Goal: Task Accomplishment & Management: Use online tool/utility

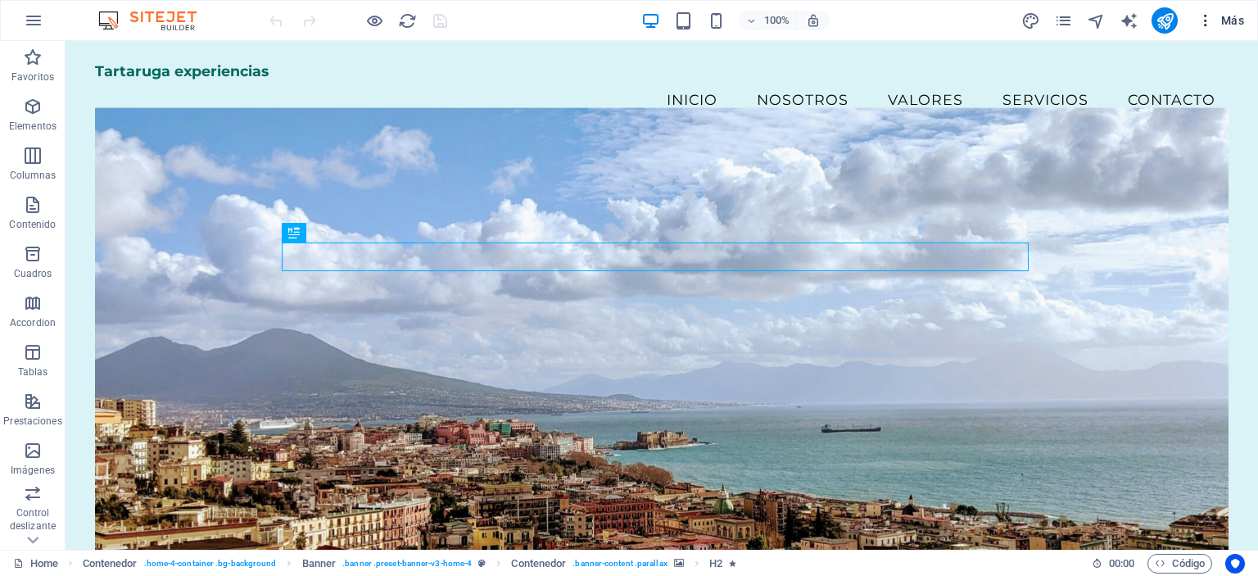
click at [1235, 16] on span "Más" at bounding box center [1220, 20] width 47 height 16
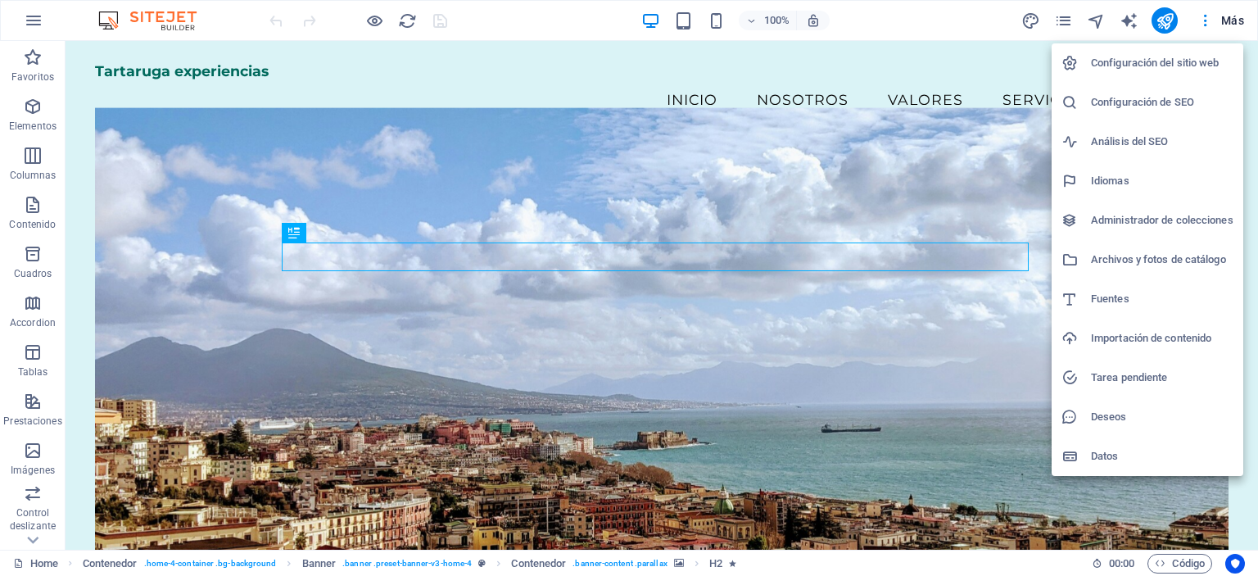
click at [1163, 67] on h6 "Configuración del sitio web" at bounding box center [1162, 63] width 142 height 20
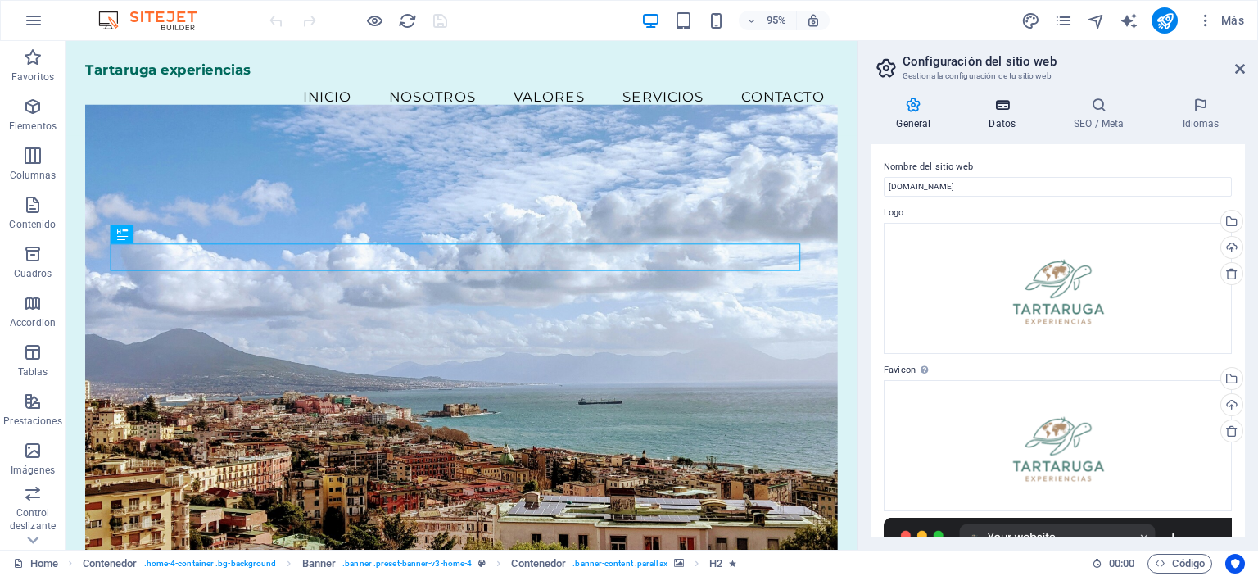
click at [1015, 98] on icon at bounding box center [1002, 105] width 79 height 16
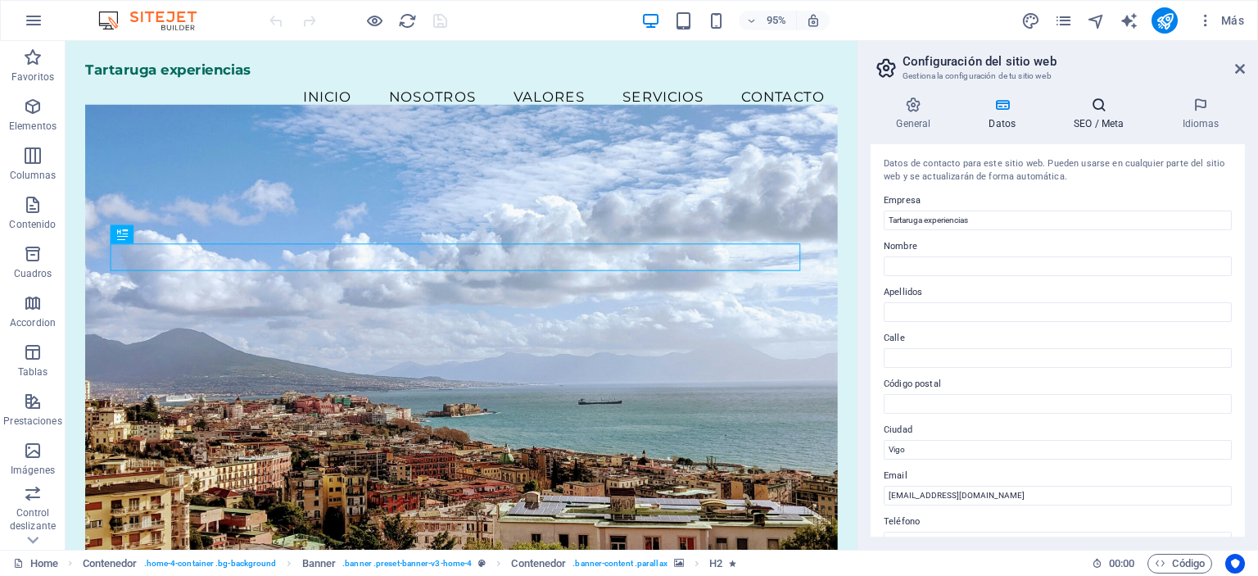
click at [1091, 116] on h4 "SEO / Meta" at bounding box center [1102, 114] width 108 height 34
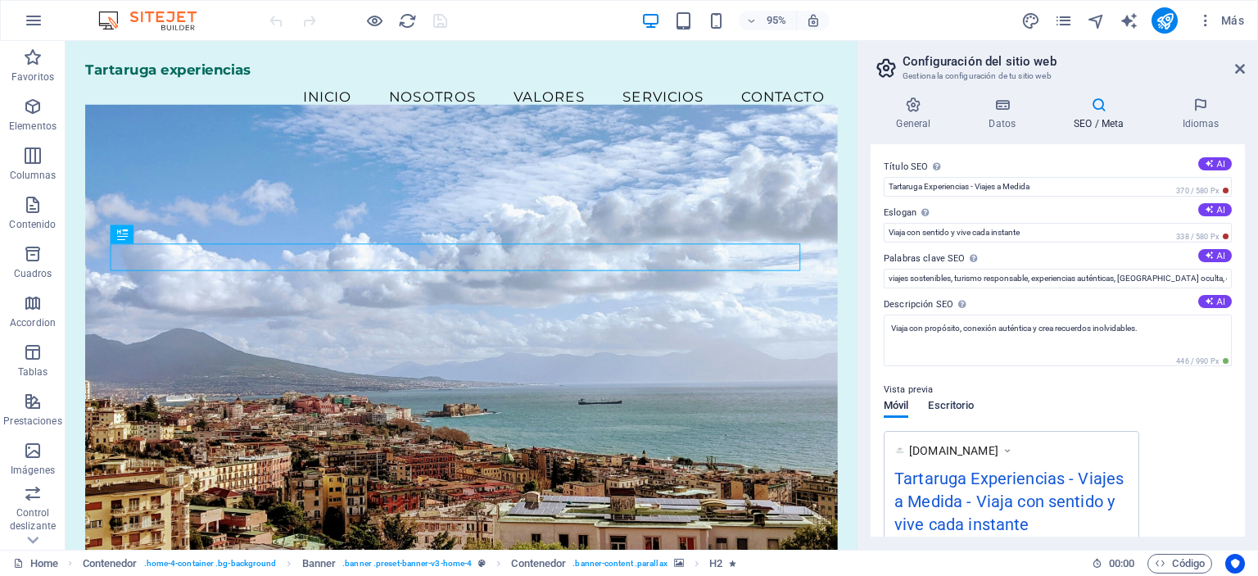
click at [959, 414] on span "Escritorio" at bounding box center [951, 406] width 46 height 23
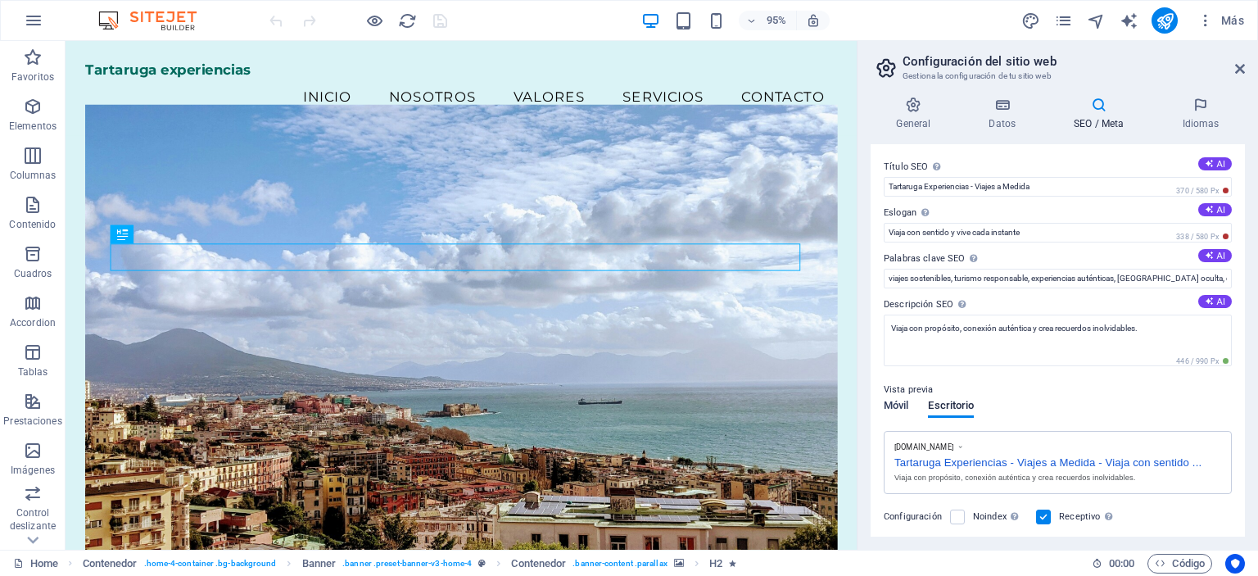
click at [903, 400] on span "Móvil" at bounding box center [895, 406] width 25 height 23
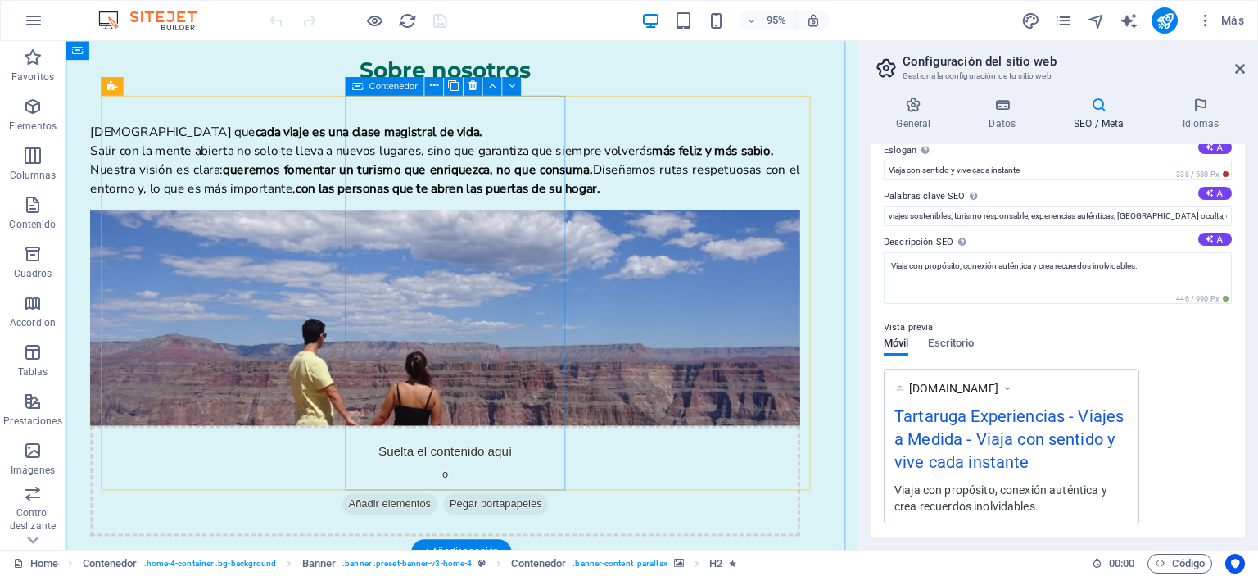
scroll to position [1014, 0]
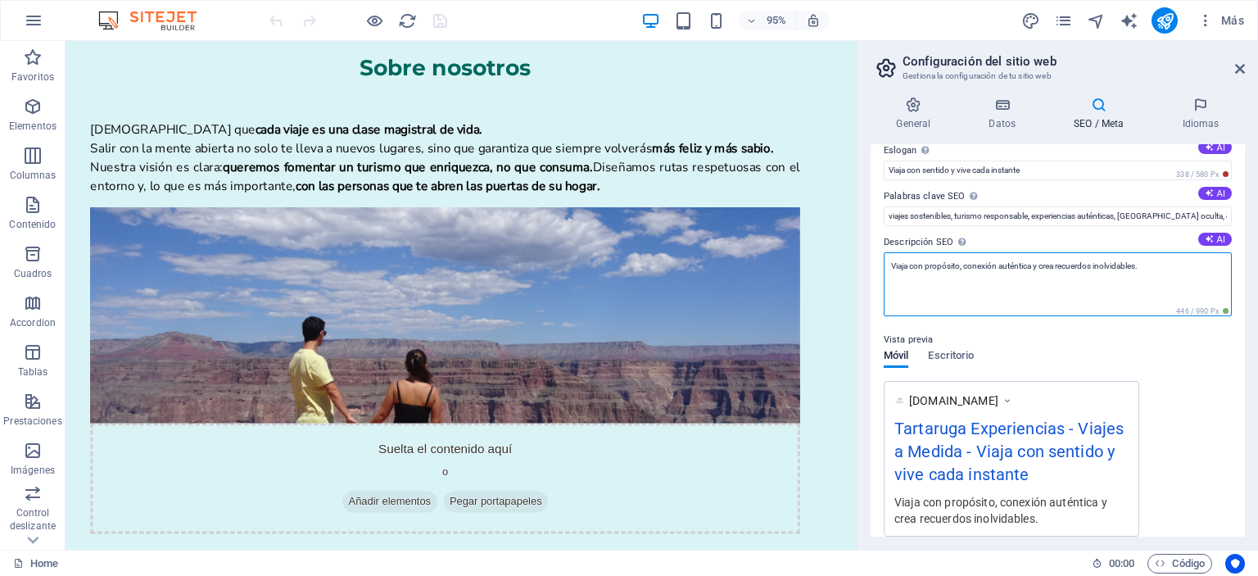
drag, startPoint x: 1152, startPoint y: 269, endPoint x: 914, endPoint y: 277, distance: 238.4
click at [914, 277] on textarea "Viaja con propósito, conexión auténtica y crea recuerdos inolvidables." at bounding box center [1057, 284] width 348 height 64
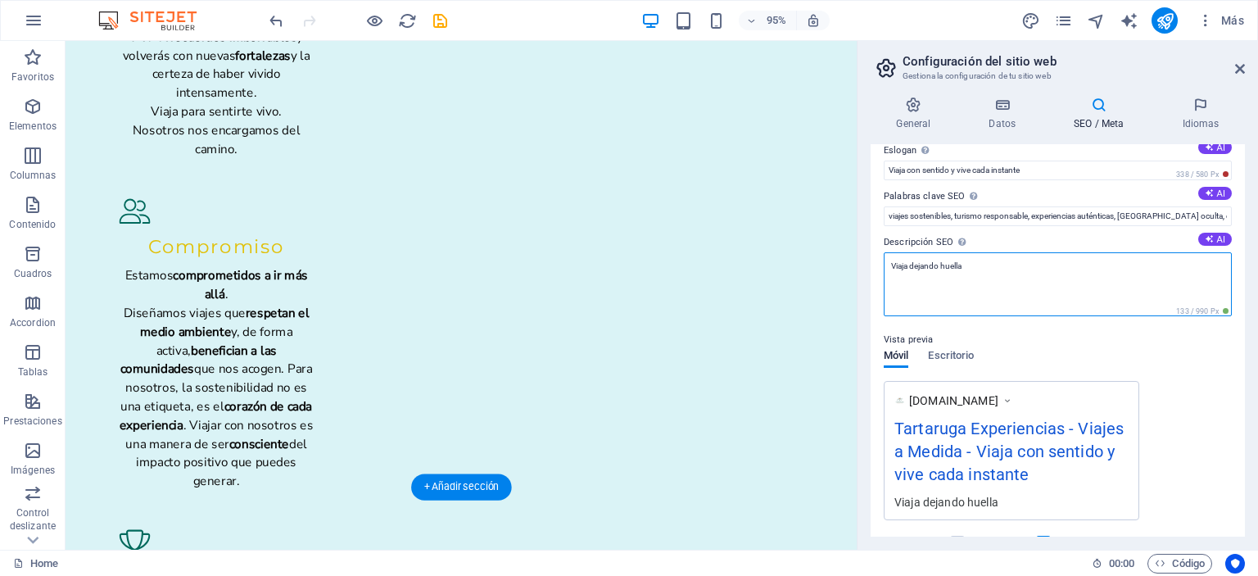
scroll to position [2036, 0]
type textarea "V"
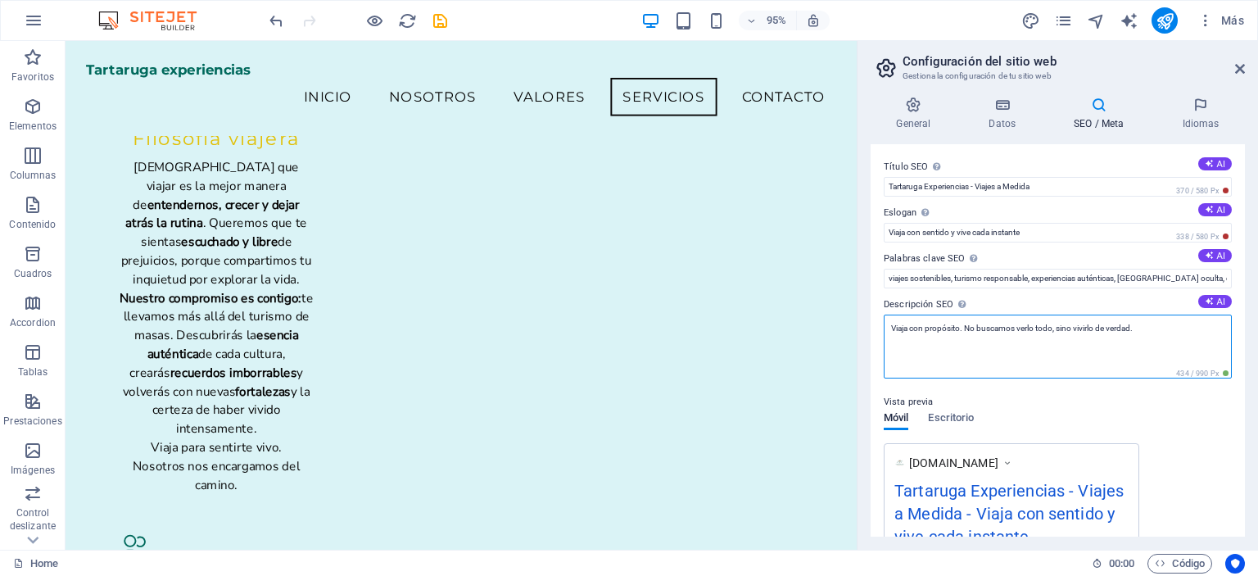
scroll to position [1655, 0]
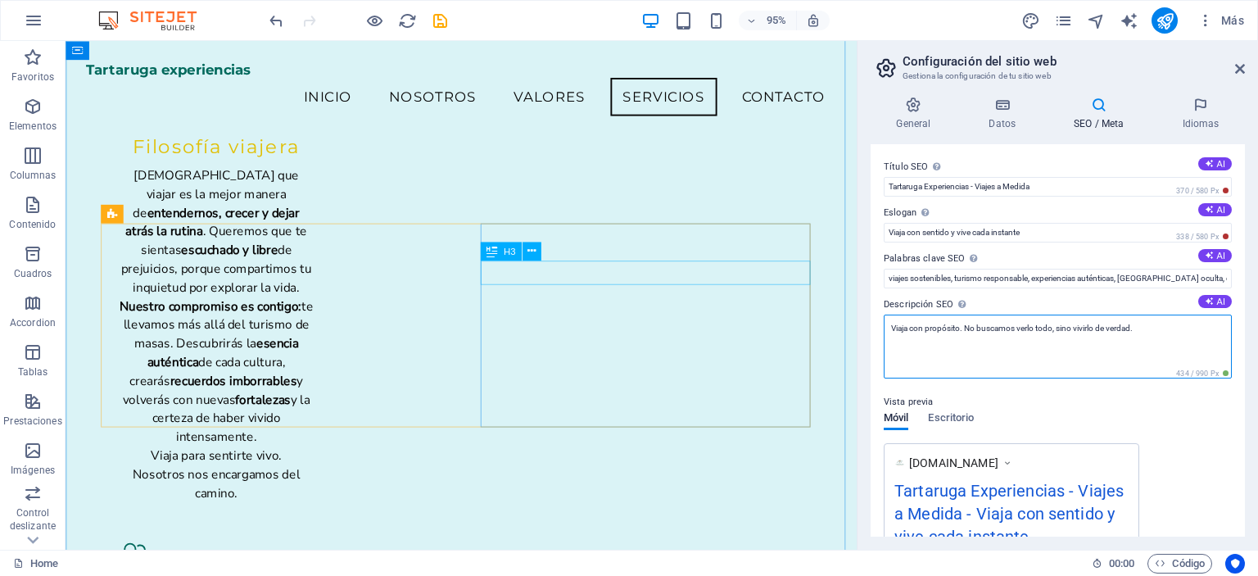
type textarea "Viaja con propósito. No buscamos verlo todo, sino vivirlo de verdad."
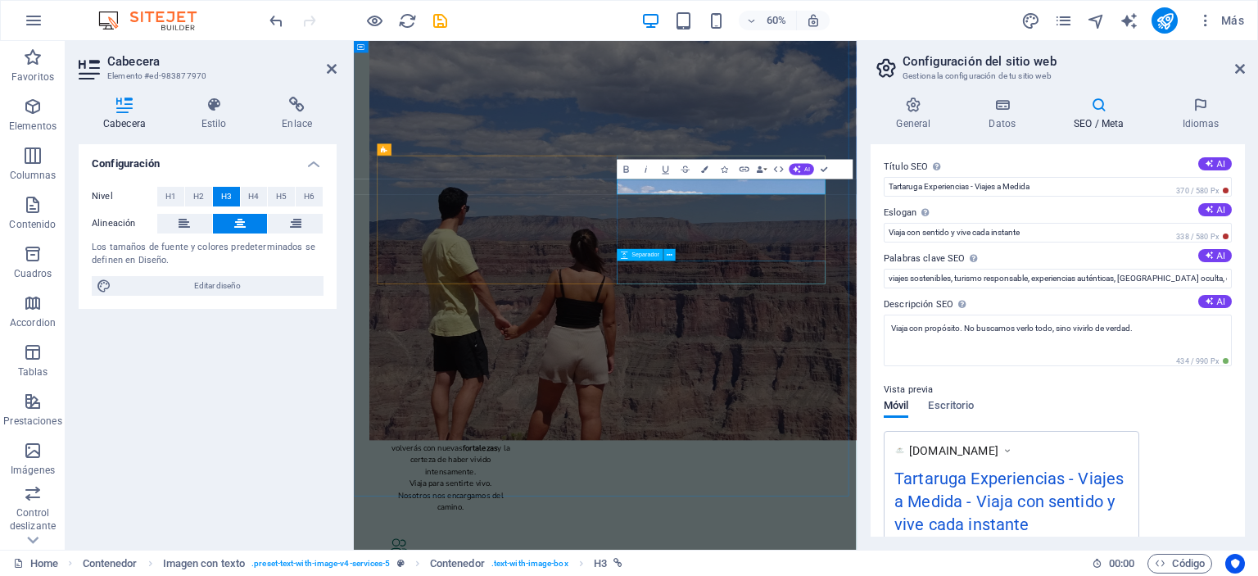
scroll to position [2004, 0]
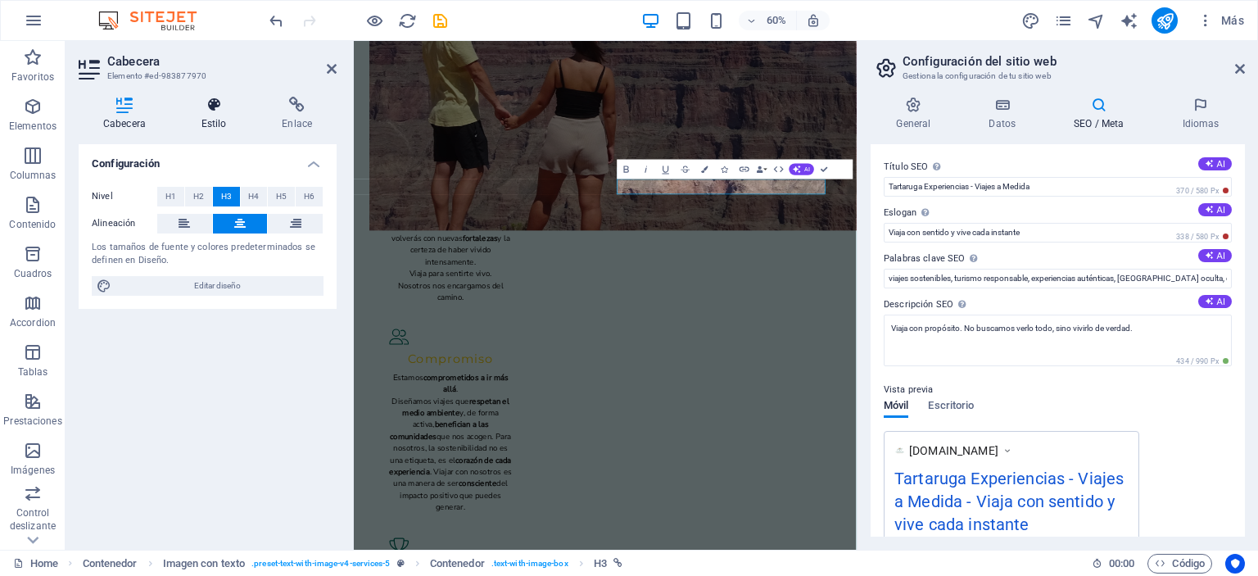
click at [214, 111] on icon at bounding box center [214, 105] width 75 height 16
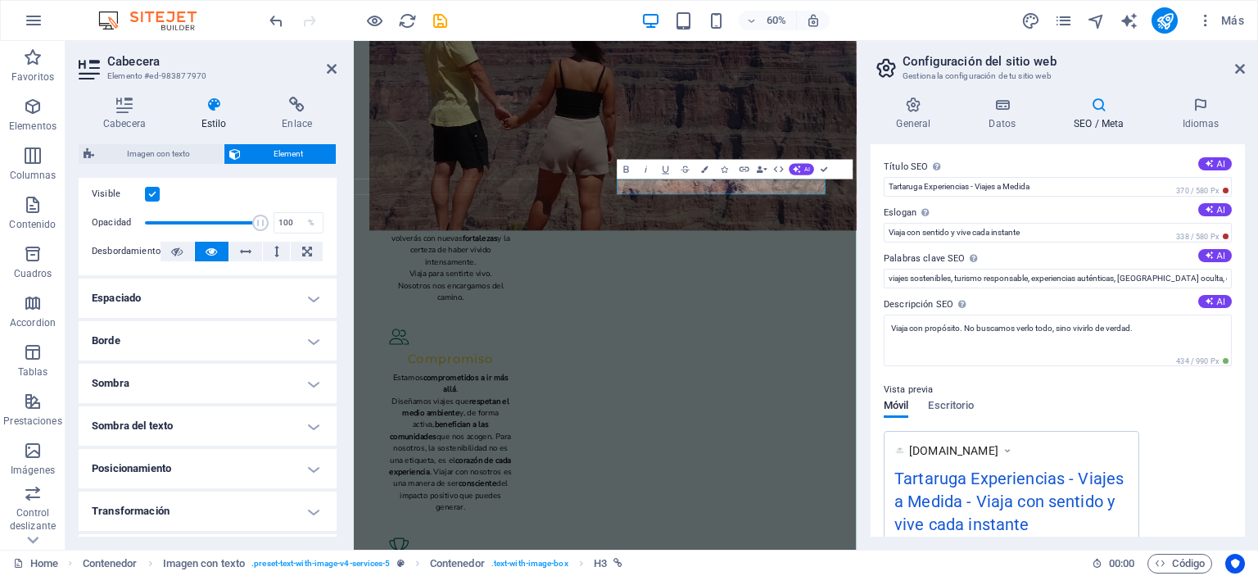
scroll to position [346, 0]
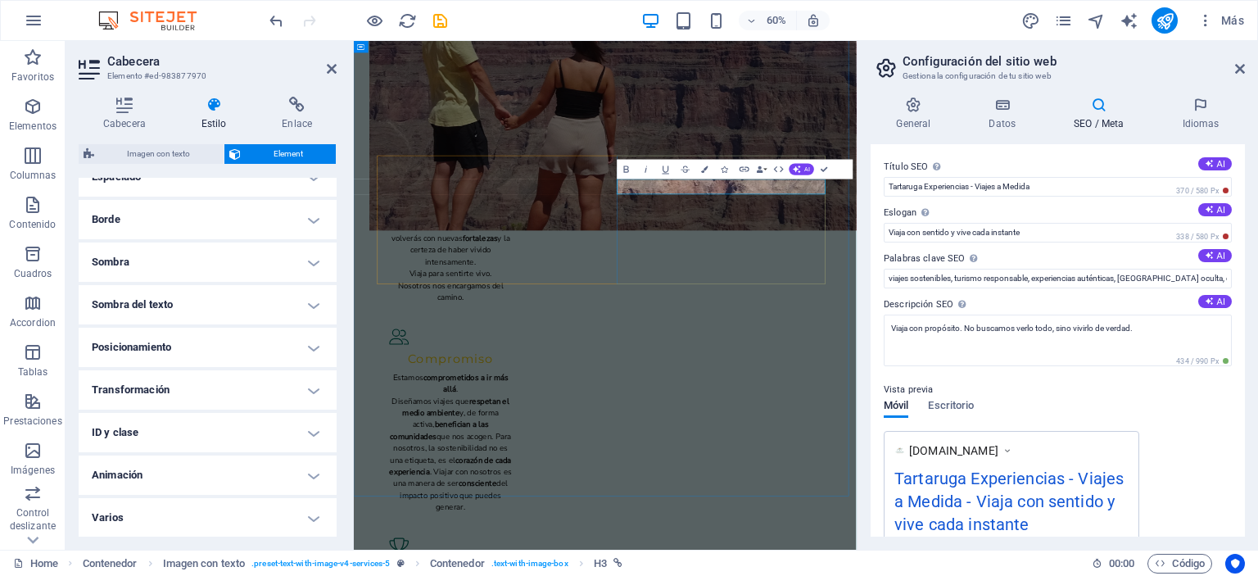
click at [137, 110] on icon at bounding box center [125, 105] width 92 height 16
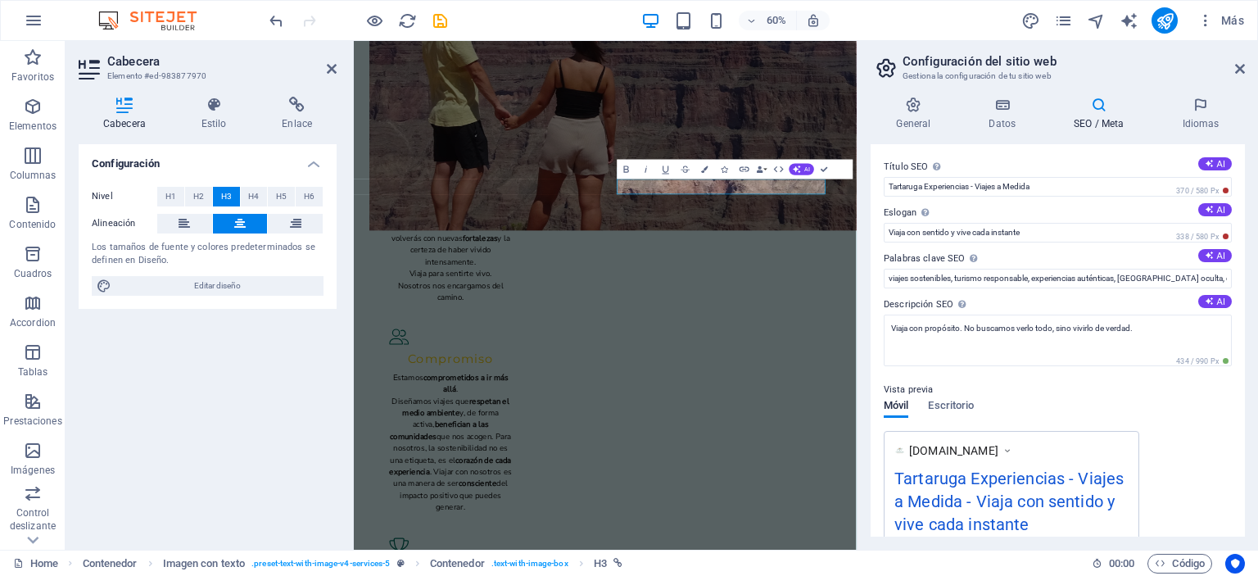
click at [228, 192] on span "H3" at bounding box center [226, 197] width 11 height 20
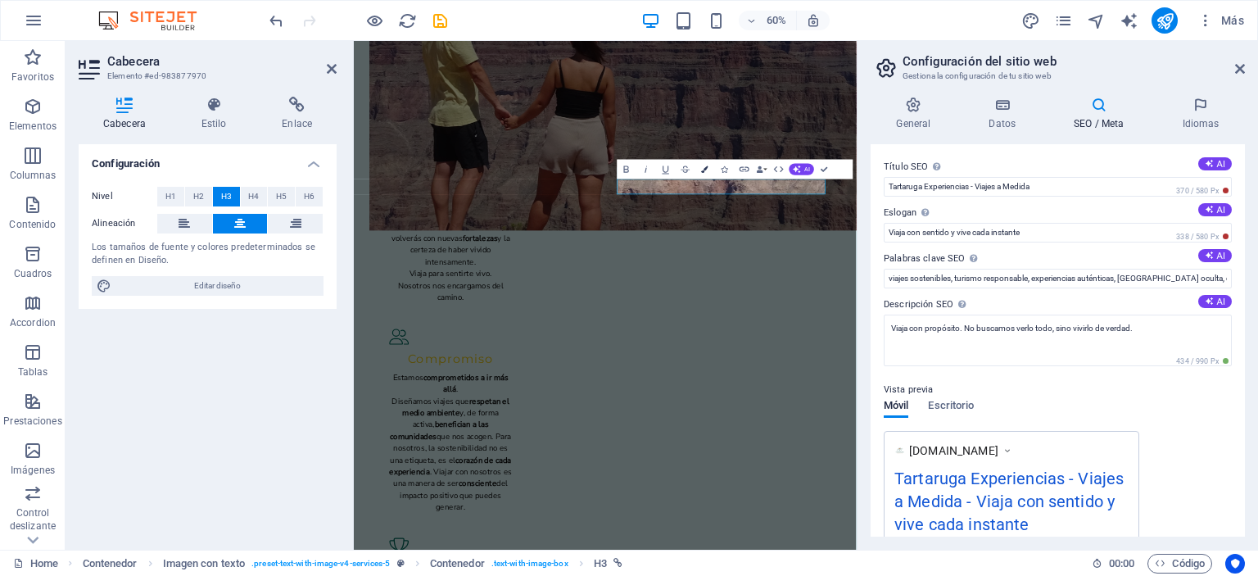
click at [704, 165] on button "Colors" at bounding box center [705, 170] width 19 height 20
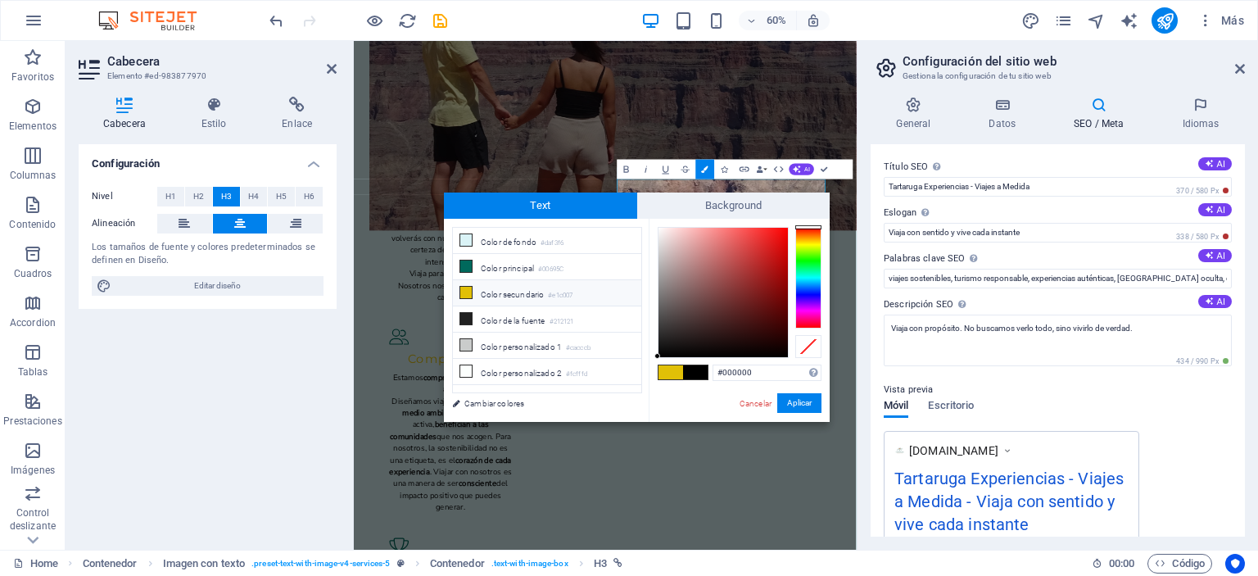
click at [514, 291] on li "Color secundario #e1c007" at bounding box center [547, 293] width 188 height 26
type input "#e1c007"
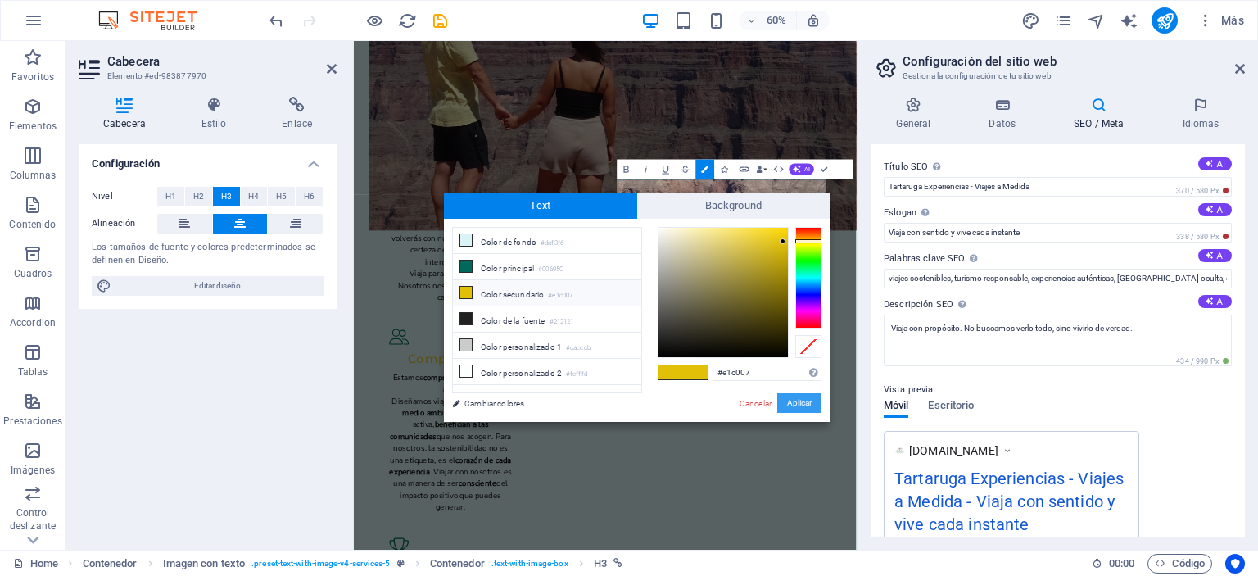
click at [815, 398] on button "Aplicar" at bounding box center [799, 403] width 44 height 20
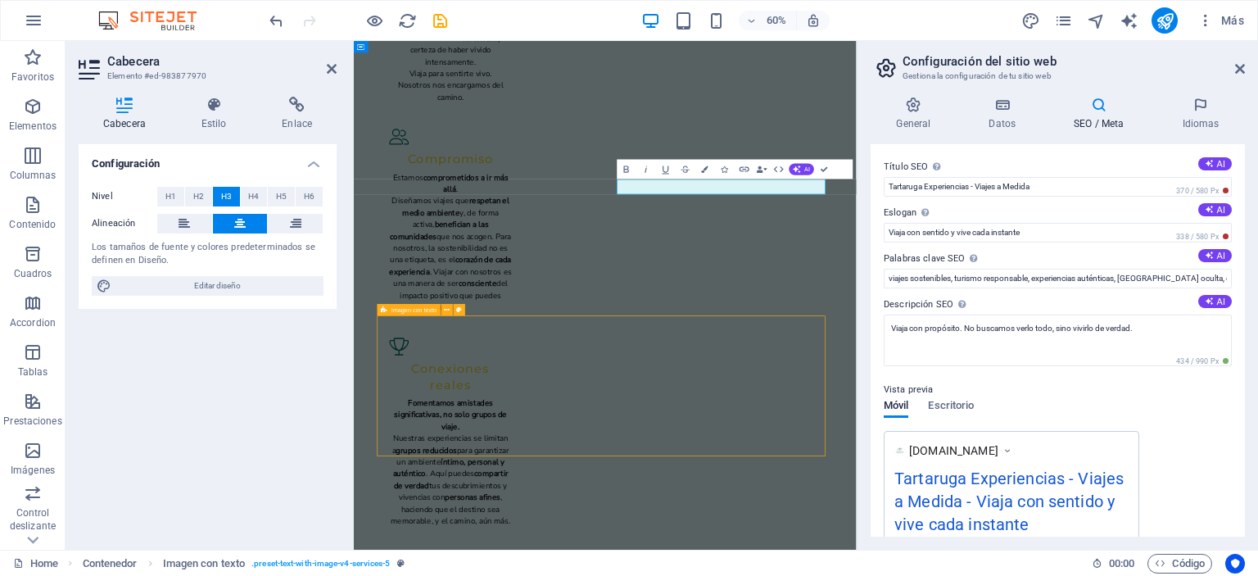
scroll to position [1738, 0]
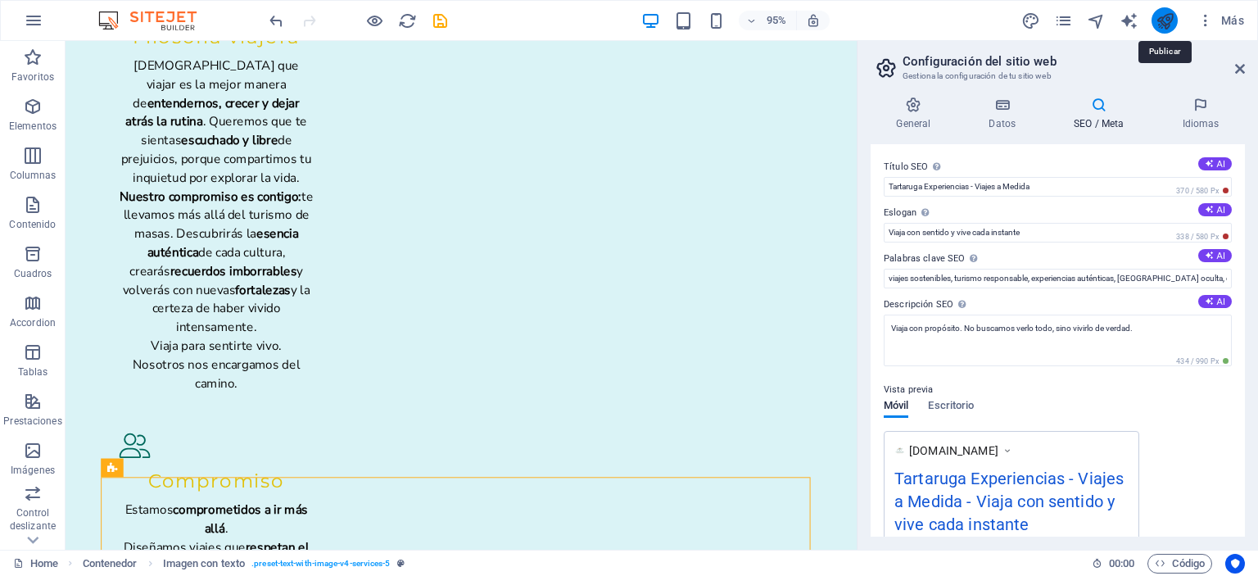
click at [1158, 21] on icon "publish" at bounding box center [1164, 20] width 19 height 19
checkbox input "false"
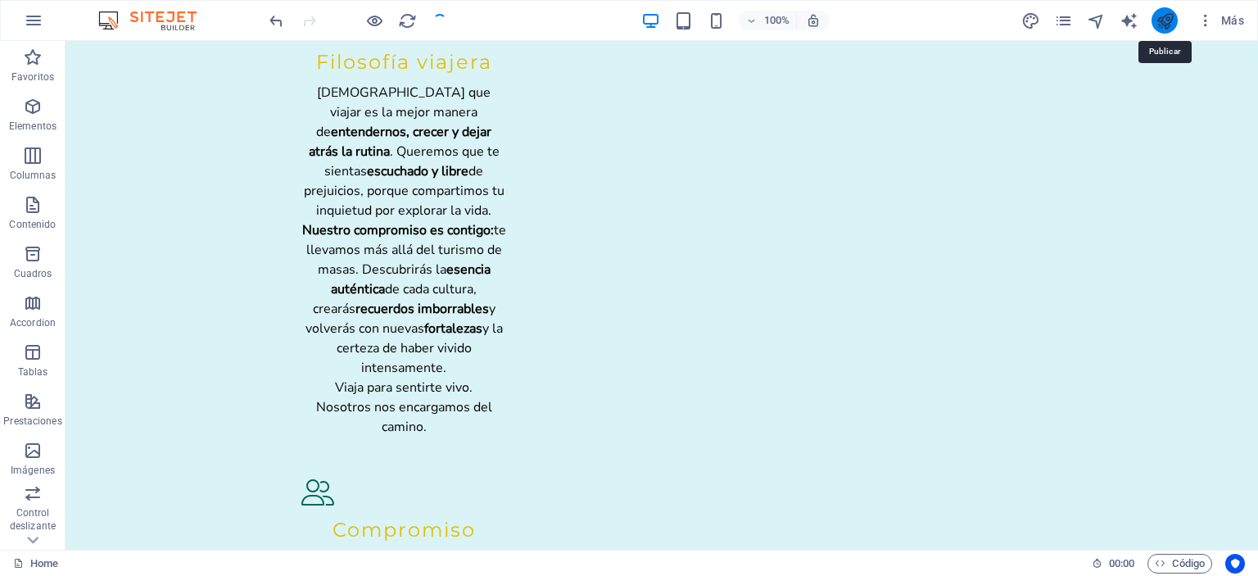
scroll to position [1716, 0]
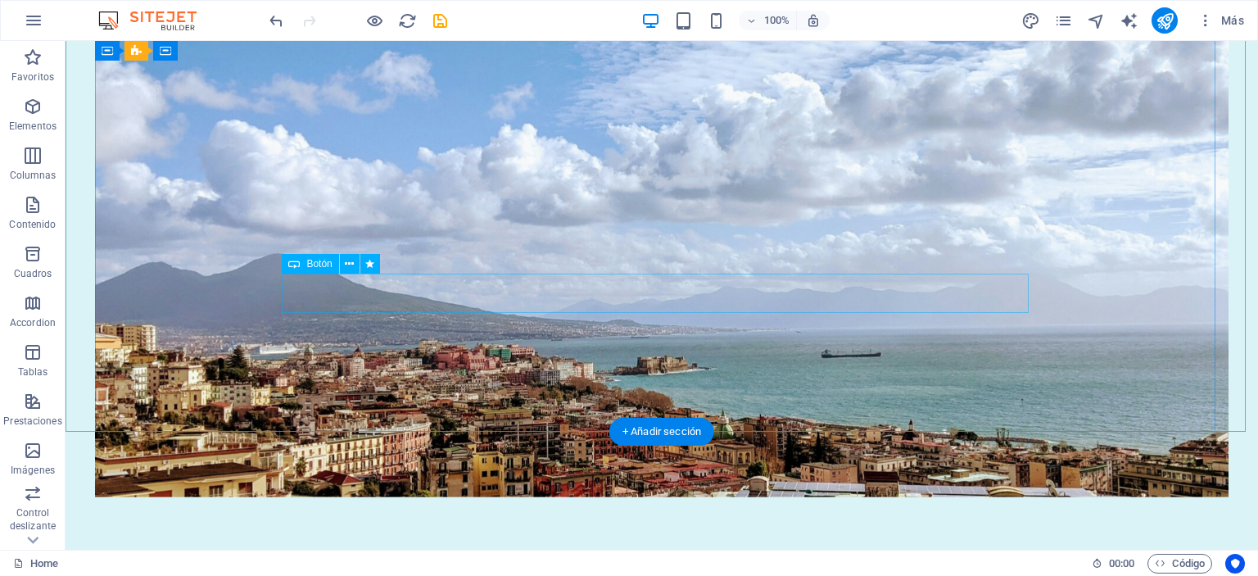
scroll to position [124, 0]
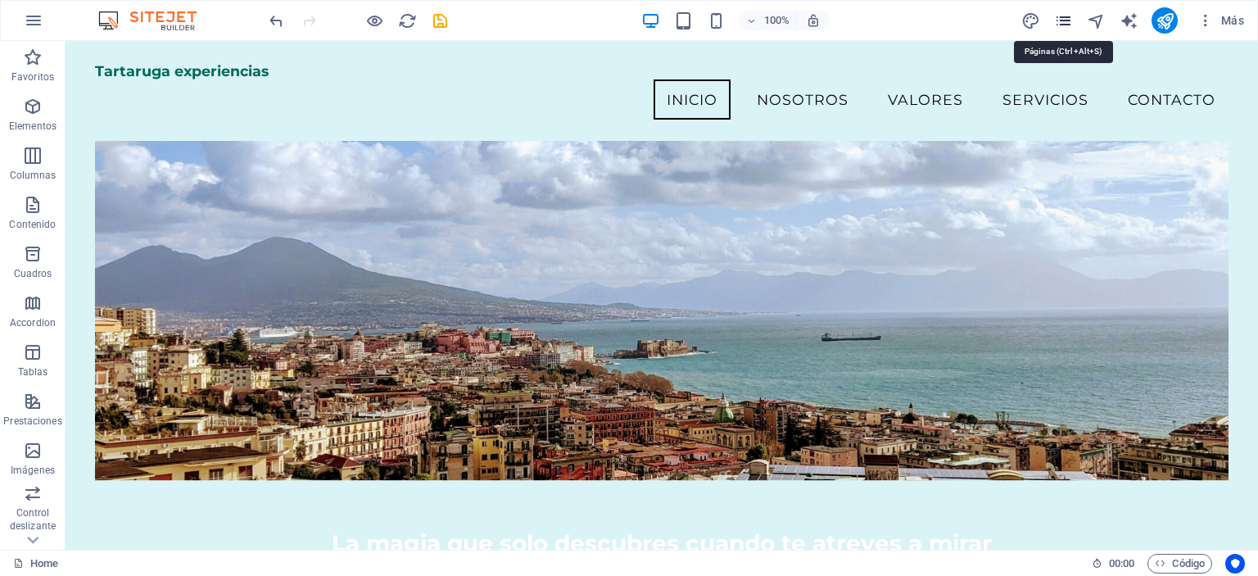
click at [1071, 11] on icon "pages" at bounding box center [1063, 20] width 19 height 19
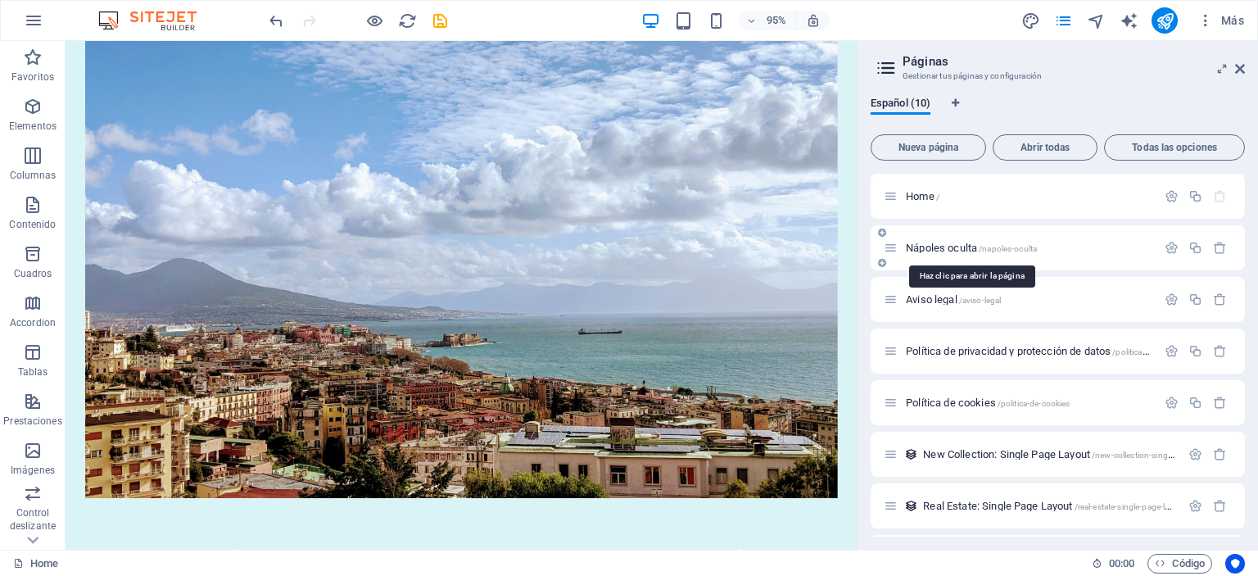
click at [960, 246] on span "Nápoles oculta /napoles-oculta" at bounding box center [971, 248] width 131 height 12
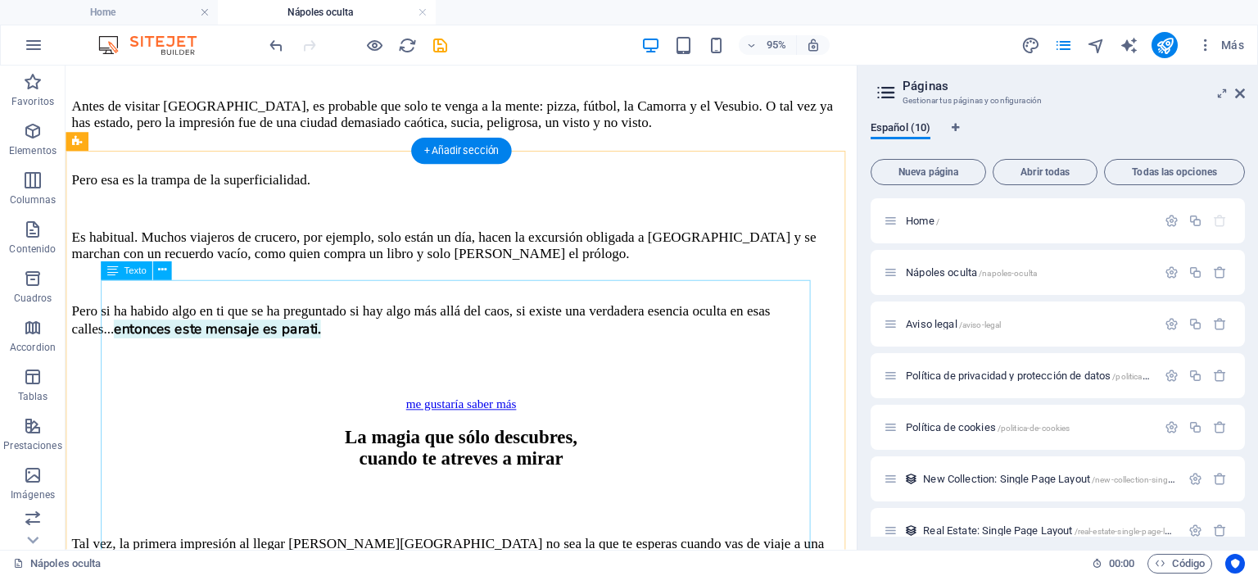
scroll to position [730, 0]
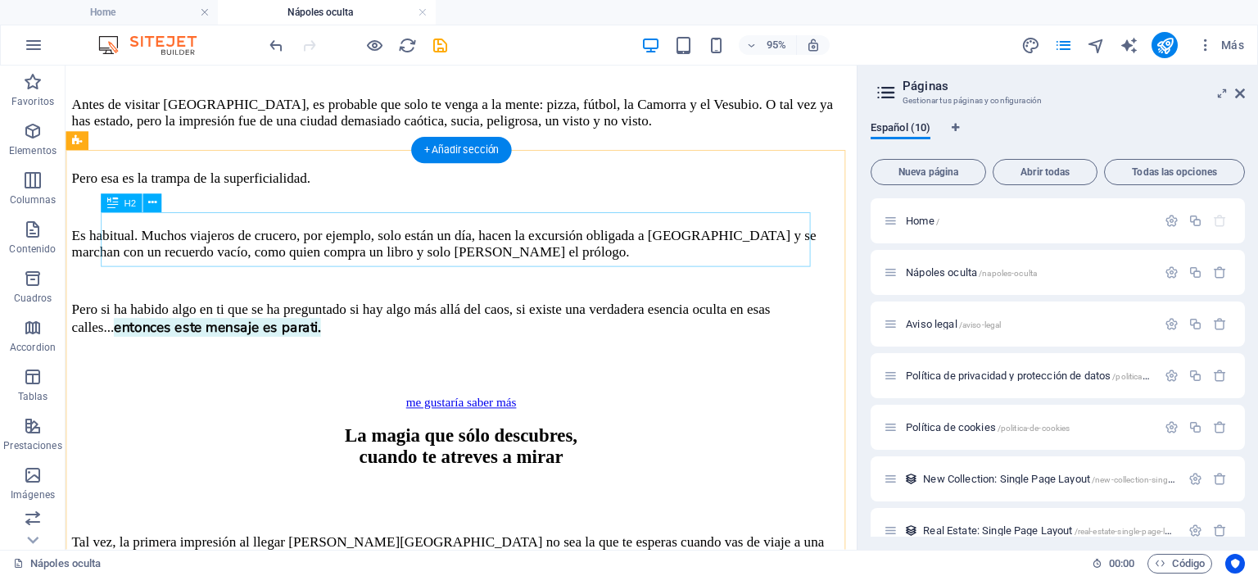
click at [491, 445] on div "La magia que sólo descubres, cuando te atreves a mirar" at bounding box center [482, 467] width 820 height 44
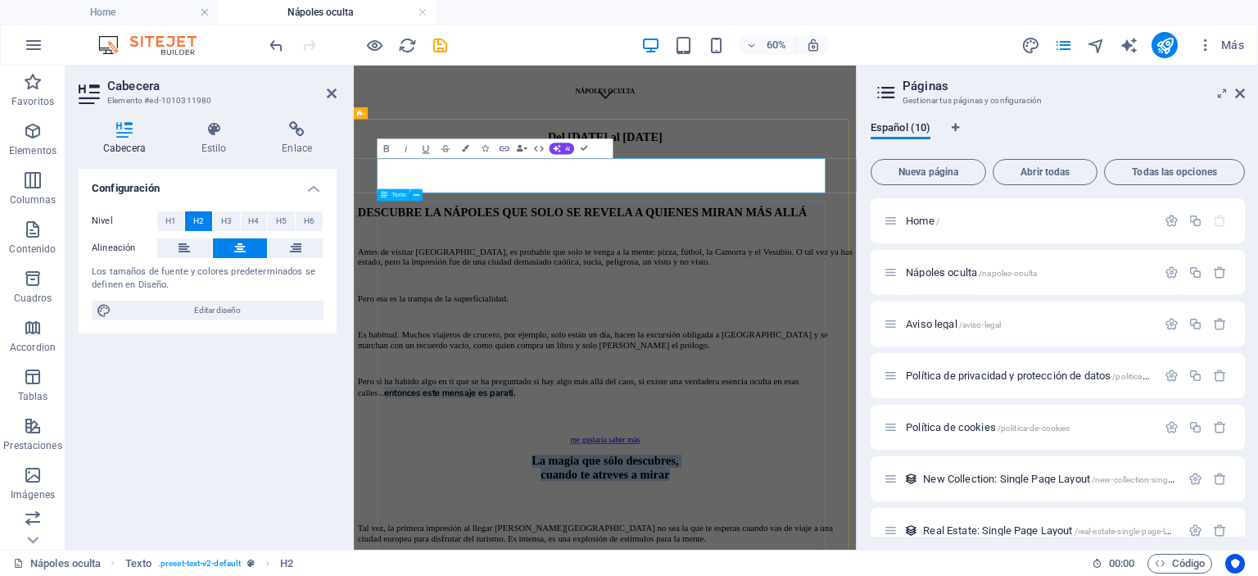
scroll to position [908, 0]
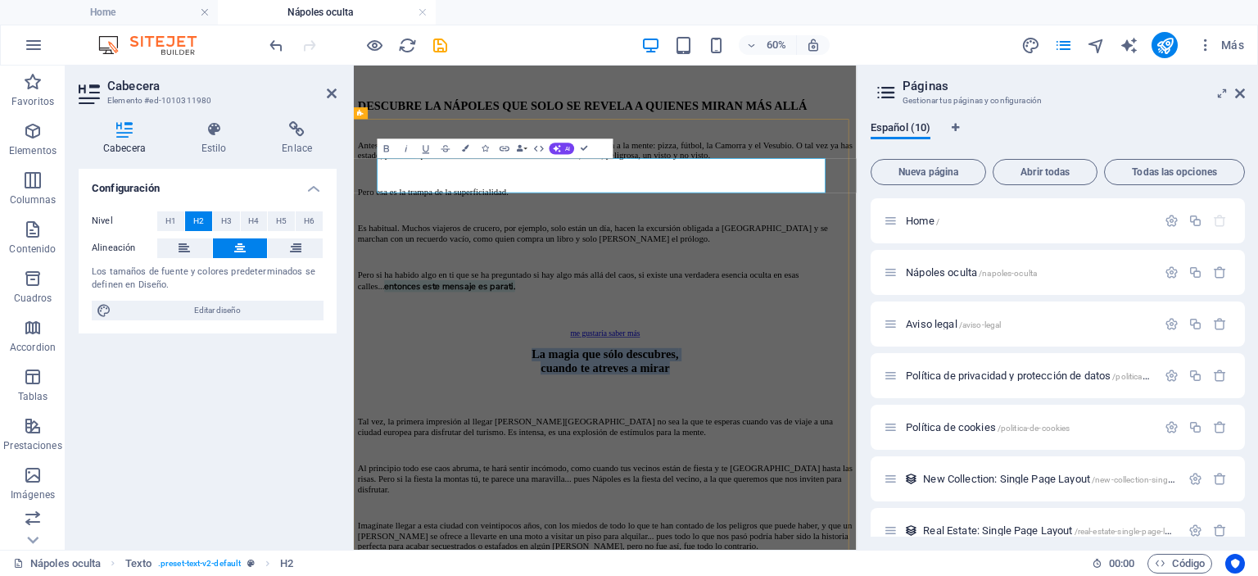
click at [791, 535] on h2 "La magia que sólo descubres, cuando te atreves a mirar" at bounding box center [772, 557] width 824 height 44
click at [782, 535] on h2 "La magia que sólo descubres, cuando te atreves a mirar" at bounding box center [772, 557] width 824 height 44
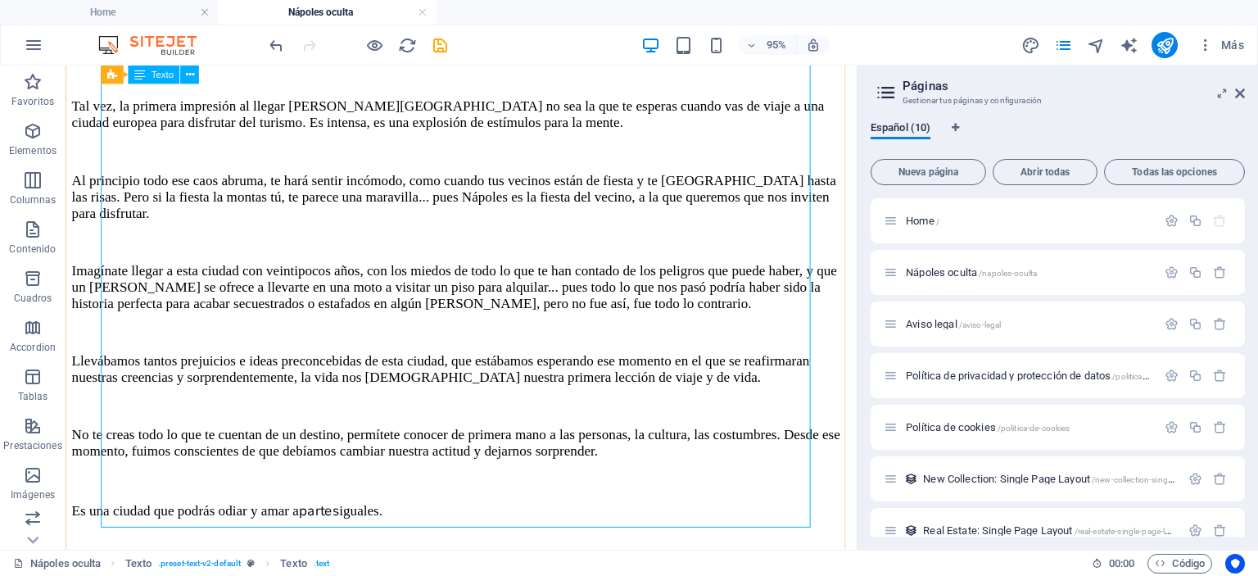
scroll to position [1190, 0]
click at [716, 449] on div "Tal vez, la primera impresión al llegar [PERSON_NAME][GEOGRAPHIC_DATA] no sea l…" at bounding box center [482, 435] width 820 height 729
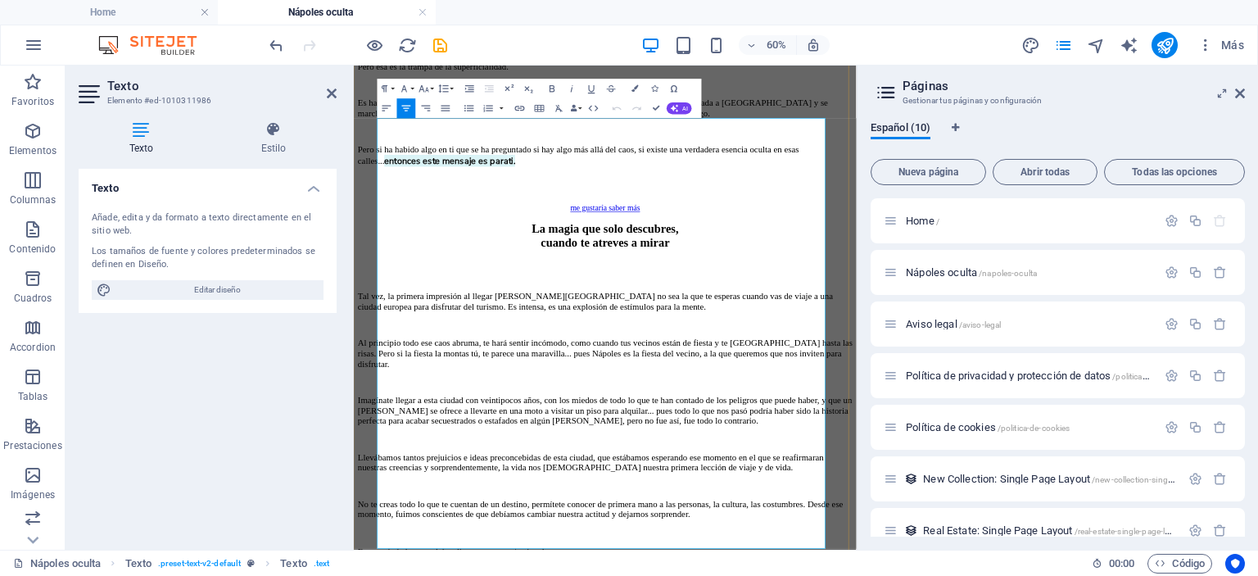
scroll to position [1118, 0]
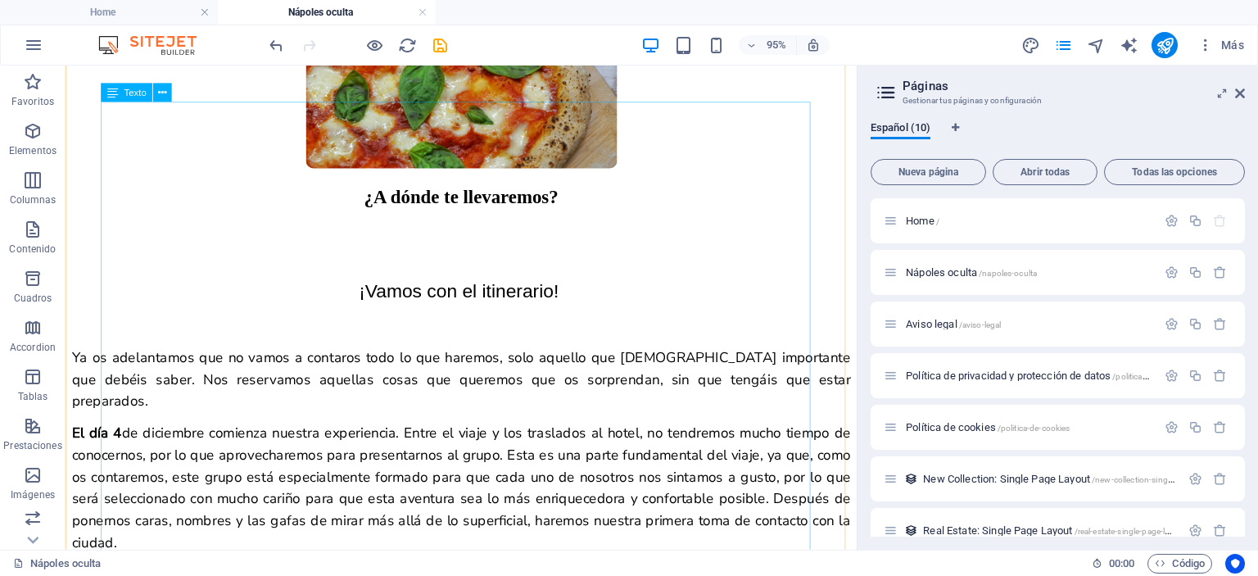
scroll to position [3324, 0]
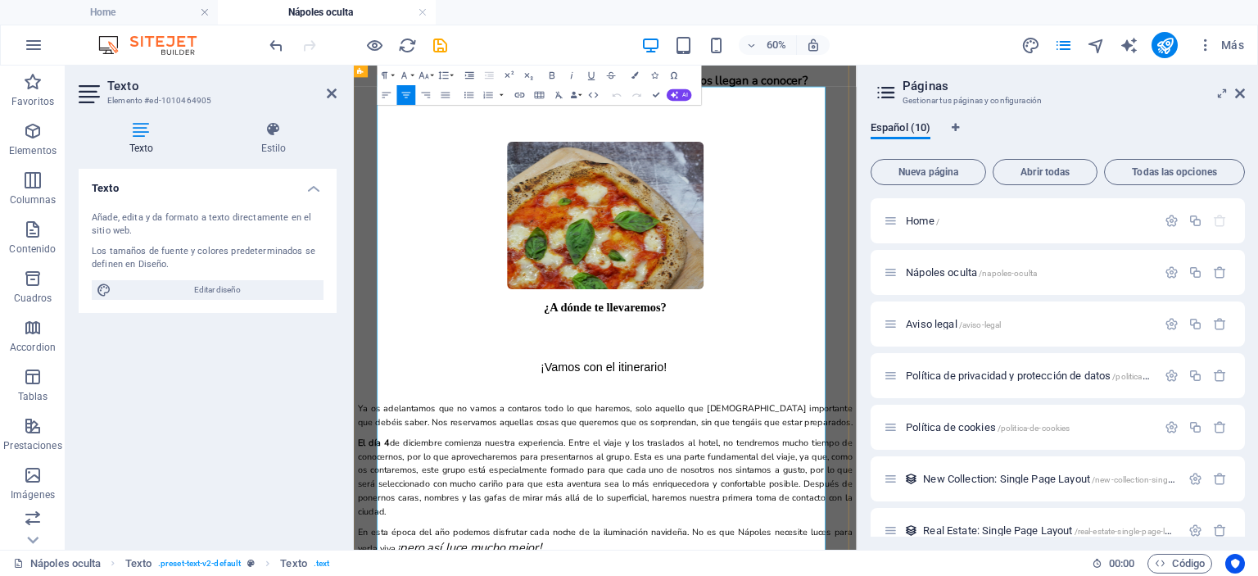
scroll to position [3502, 0]
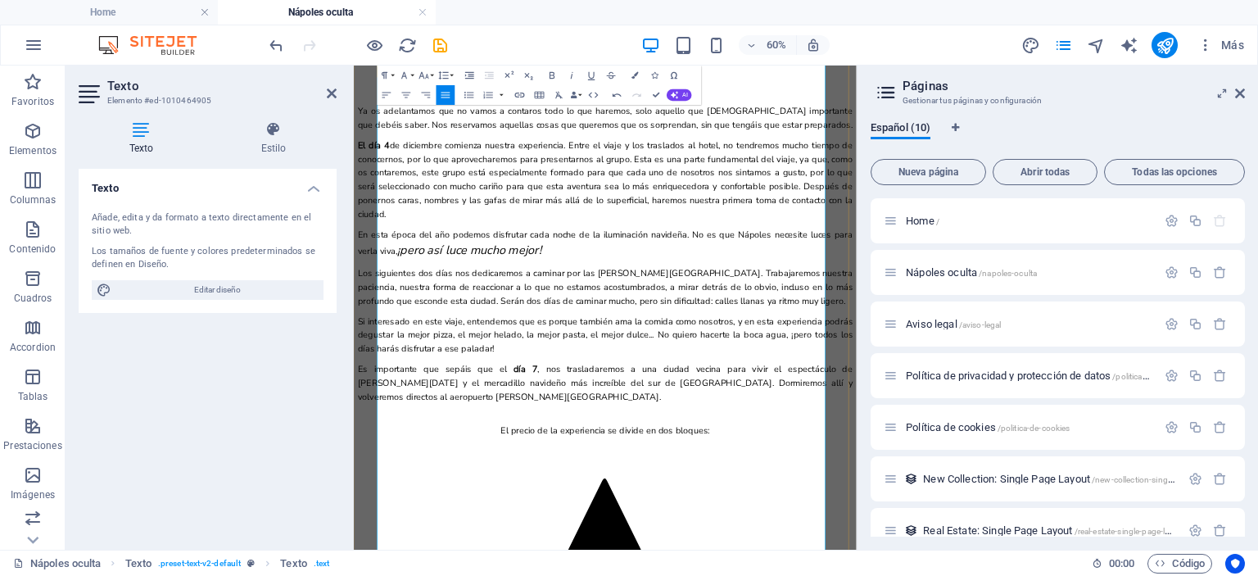
scroll to position [3818, 0]
click at [409, 483] on span "Si interesado en este viaje, entendemos que es porque también ama la comida com…" at bounding box center [774, 515] width 829 height 65
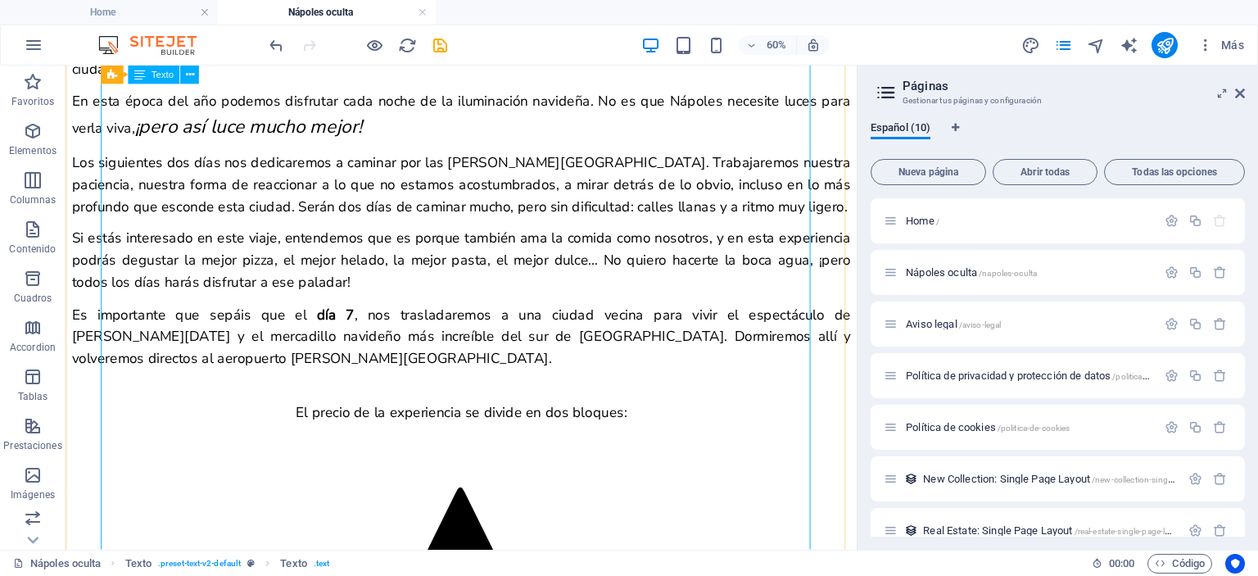
scroll to position [3639, 0]
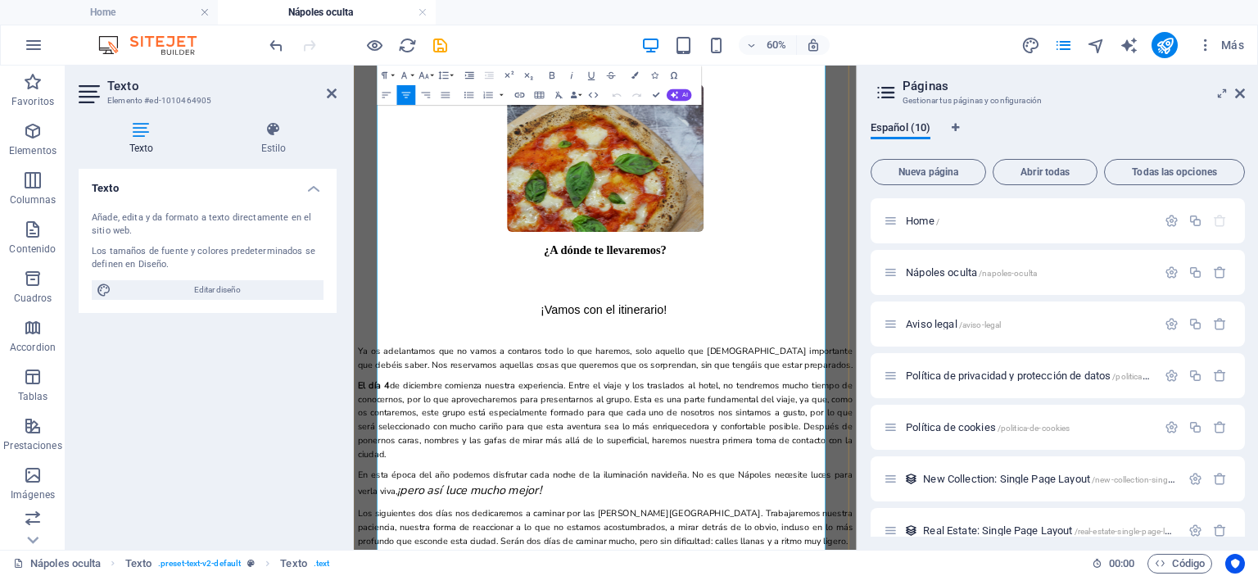
scroll to position [3599, 0]
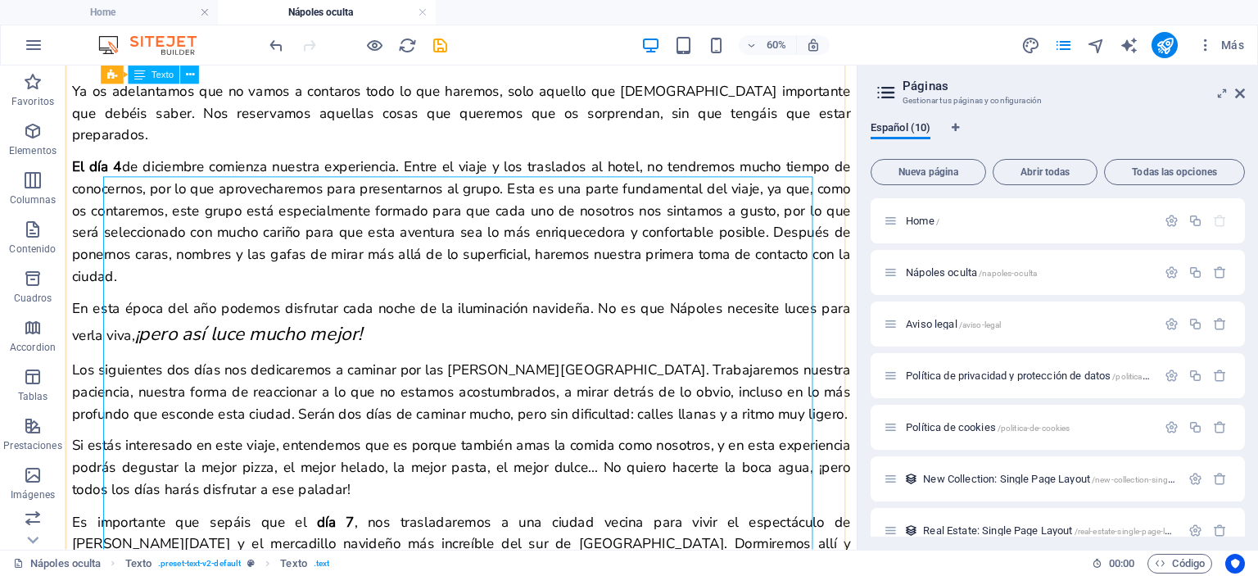
scroll to position [3420, 0]
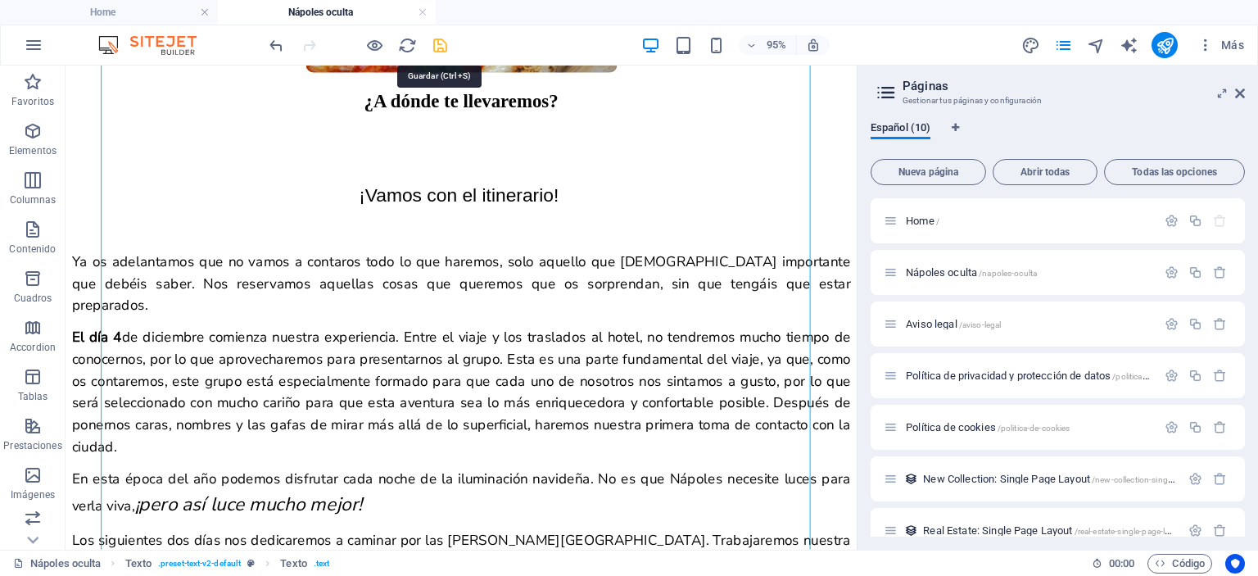
click at [437, 45] on icon "save" at bounding box center [440, 45] width 19 height 19
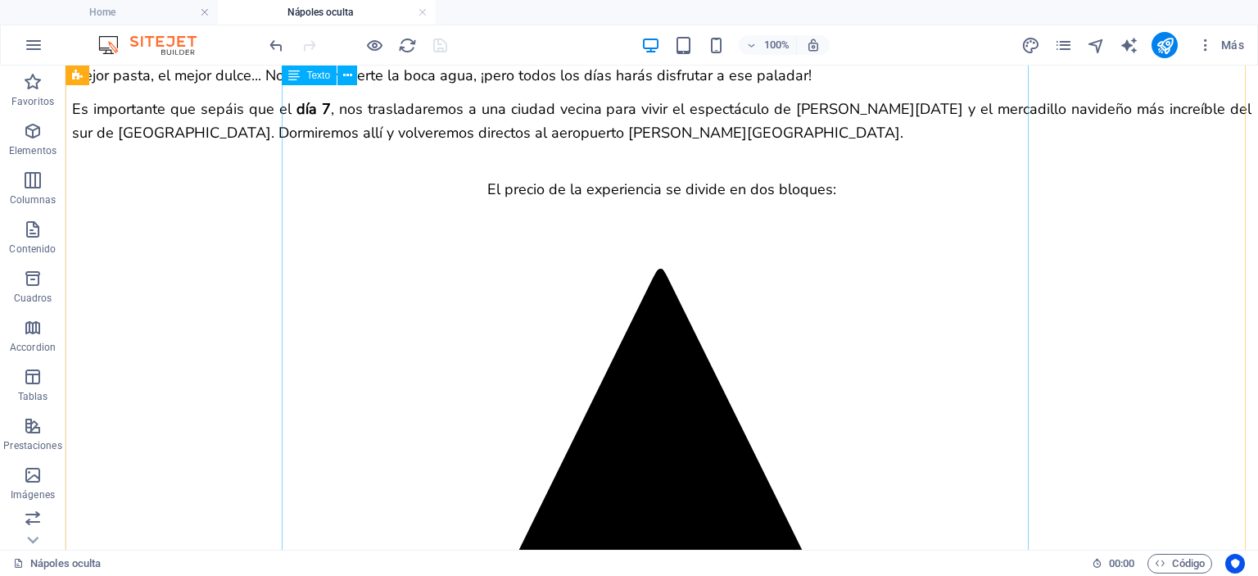
scroll to position [3796, 0]
click at [1163, 46] on icon "publish" at bounding box center [1164, 45] width 19 height 19
